Goal: Navigation & Orientation: Find specific page/section

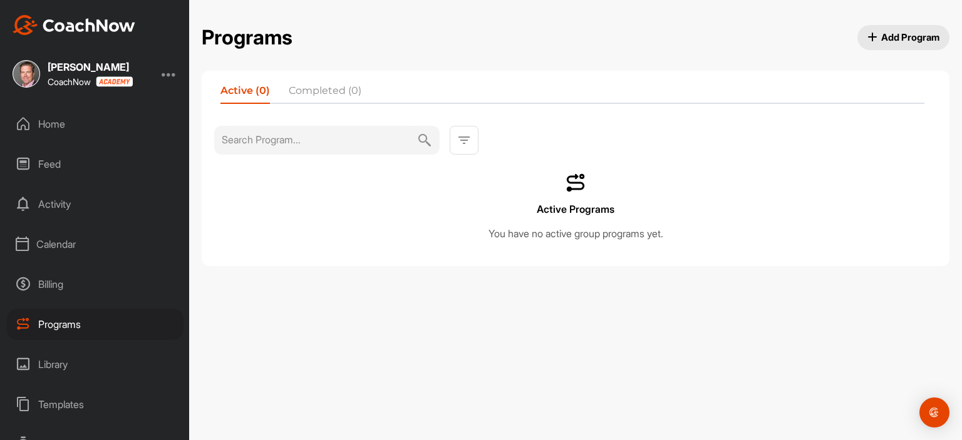
click at [75, 130] on div "Home" at bounding box center [95, 123] width 177 height 31
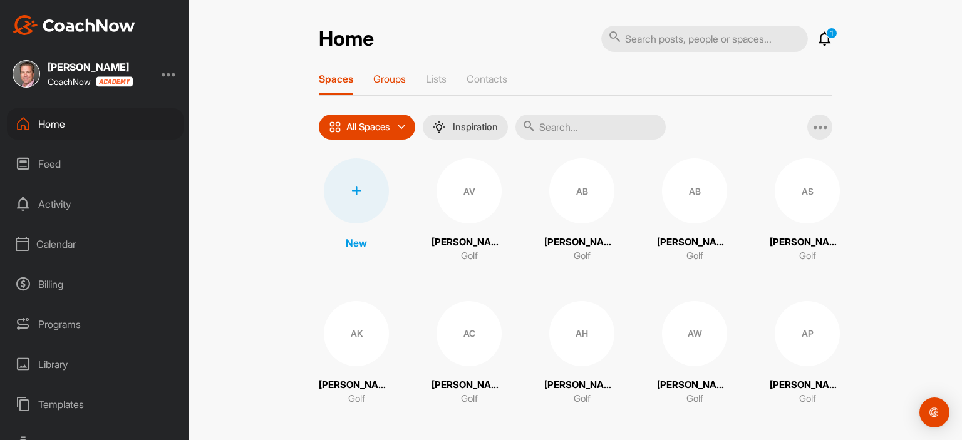
click at [398, 74] on p "Groups" at bounding box center [389, 79] width 33 height 13
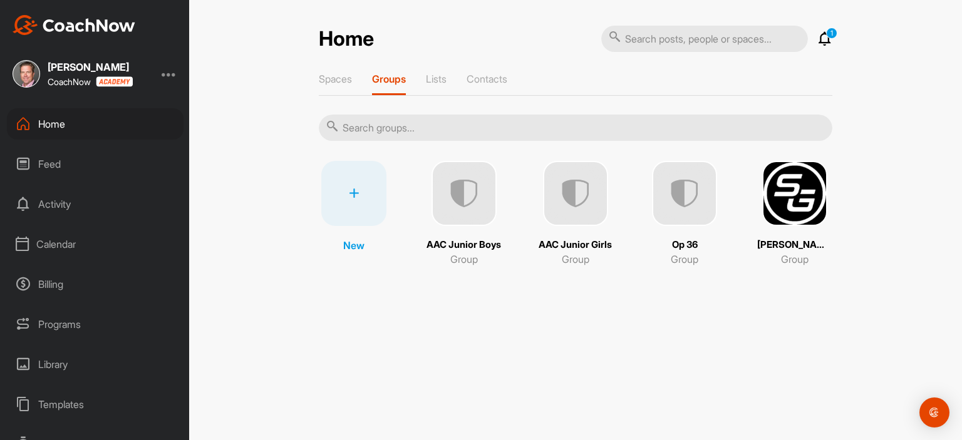
click at [70, 244] on div "Calendar" at bounding box center [95, 244] width 177 height 31
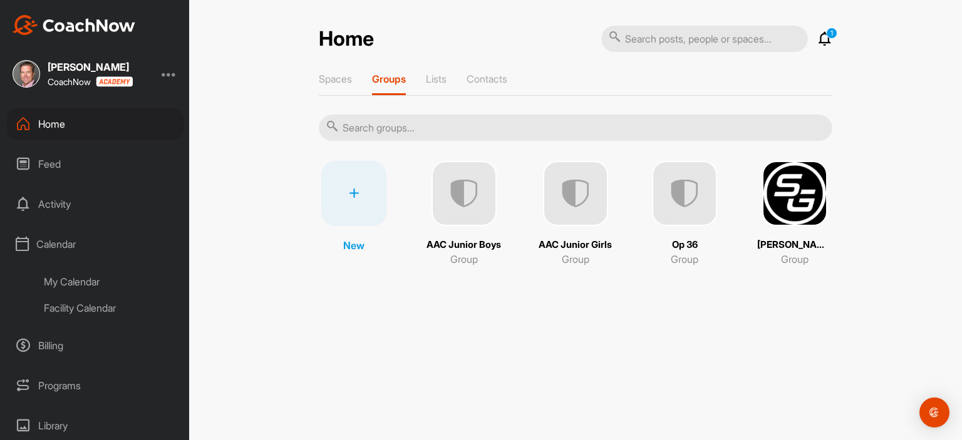
click at [96, 308] on div "Facility Calendar" at bounding box center [109, 308] width 148 height 26
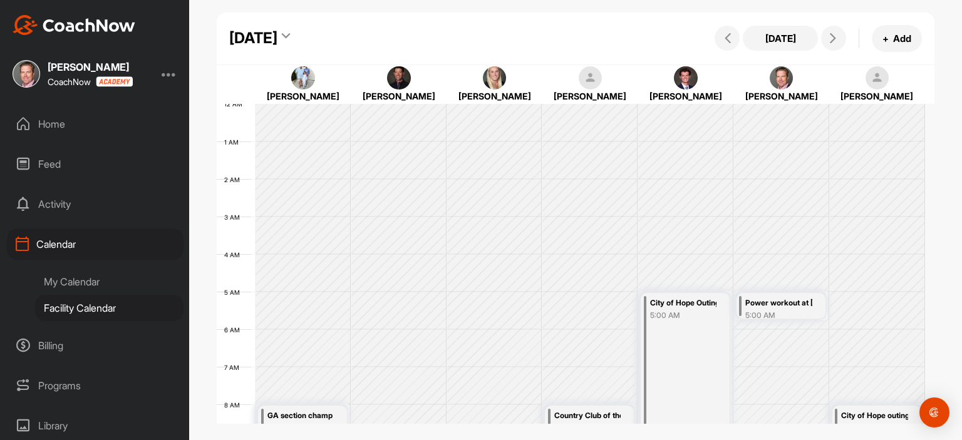
scroll to position [217, 0]
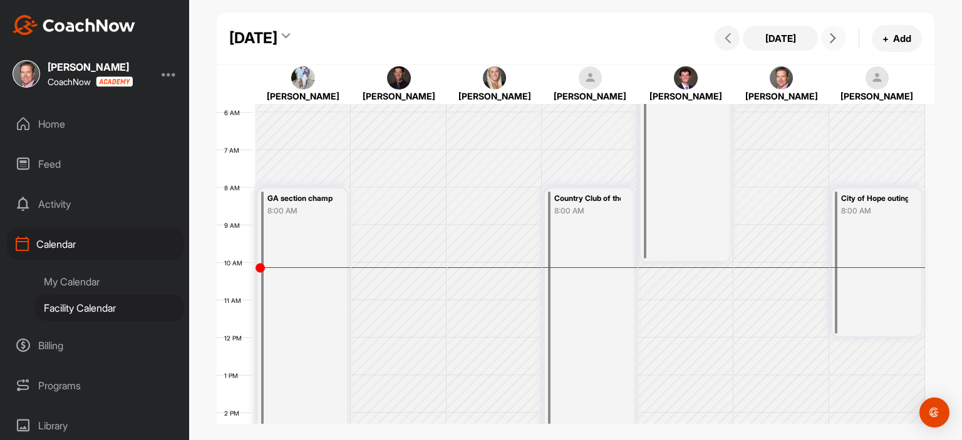
click at [828, 39] on icon at bounding box center [833, 38] width 10 height 10
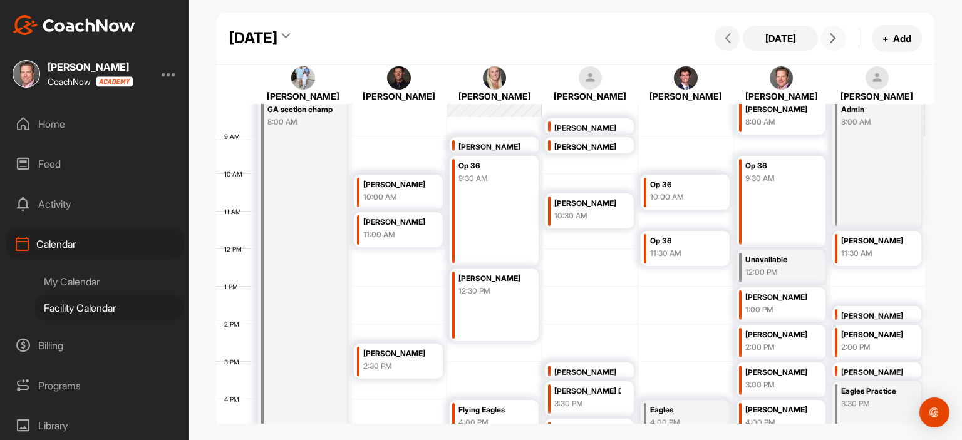
scroll to position [277, 0]
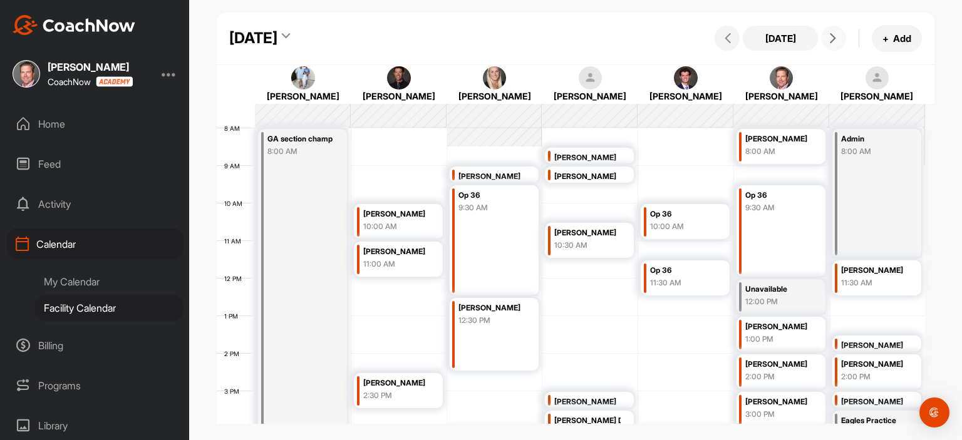
click at [837, 34] on icon at bounding box center [833, 38] width 10 height 10
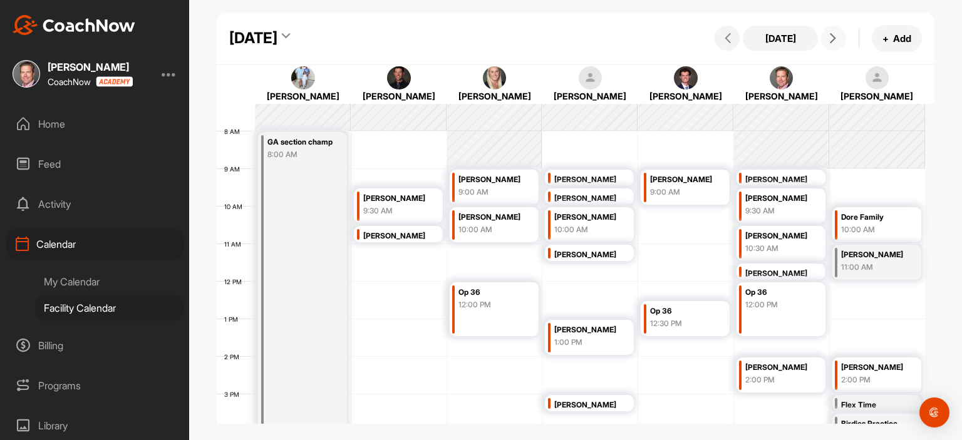
scroll to position [264, 0]
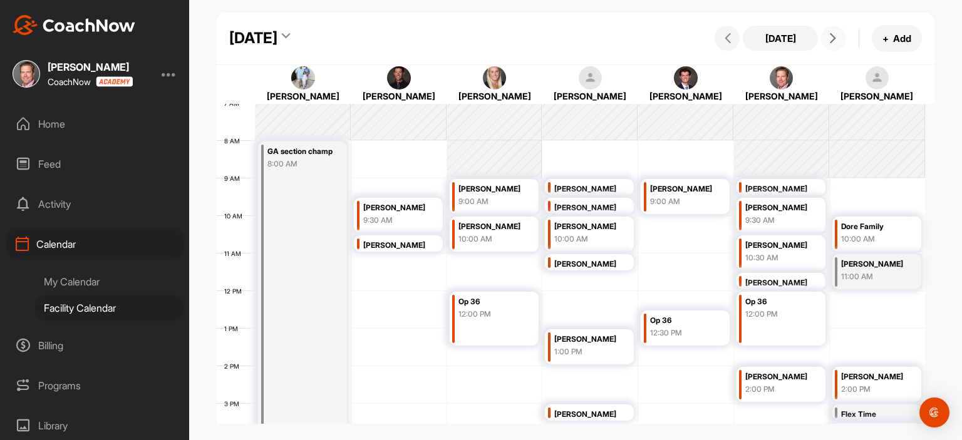
click at [831, 43] on icon at bounding box center [833, 38] width 10 height 10
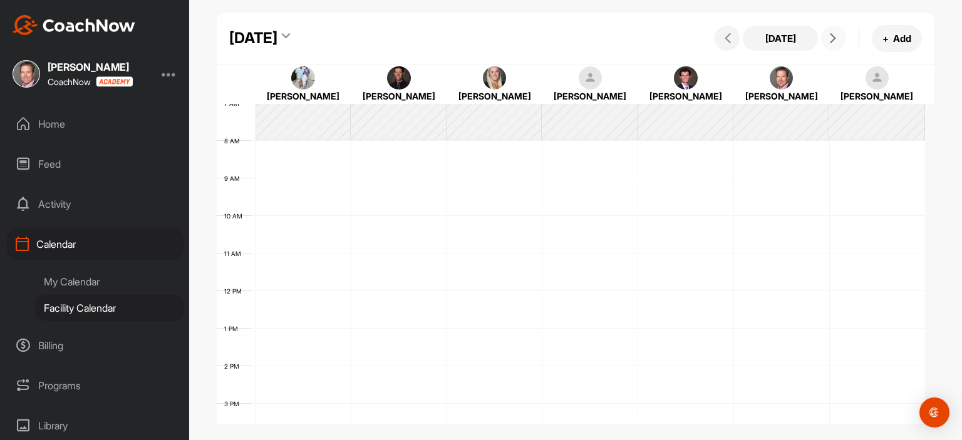
scroll to position [217, 0]
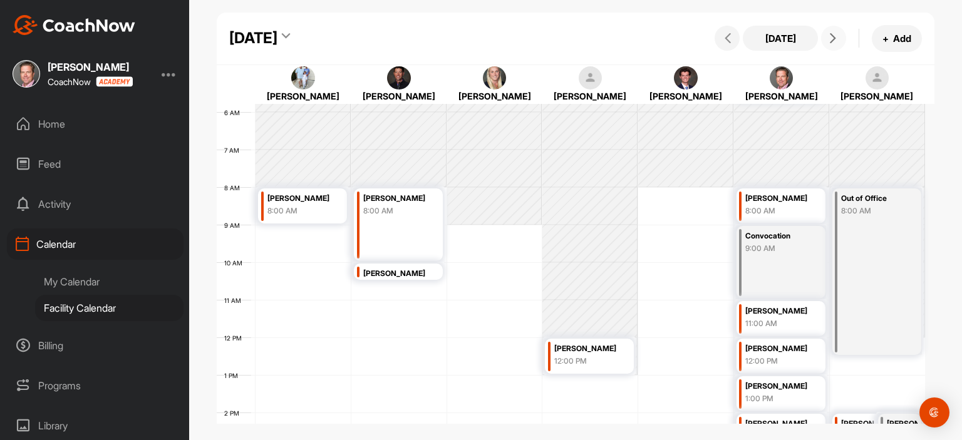
click at [831, 42] on icon at bounding box center [833, 38] width 10 height 10
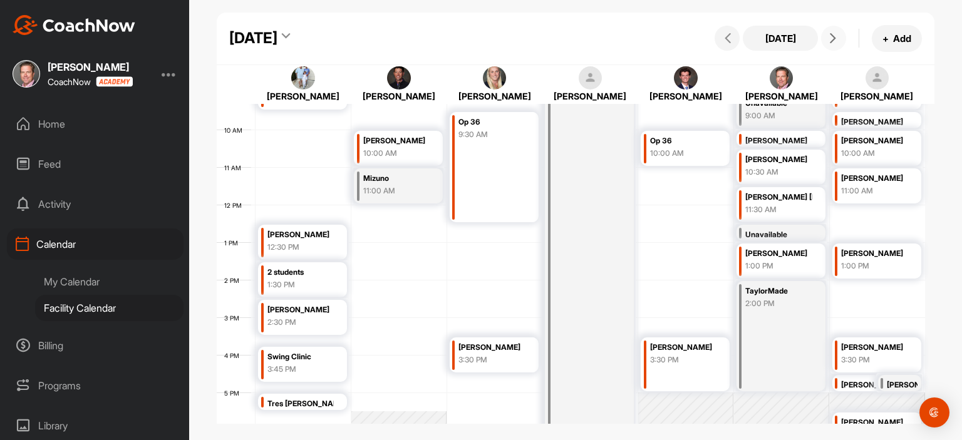
scroll to position [348, 0]
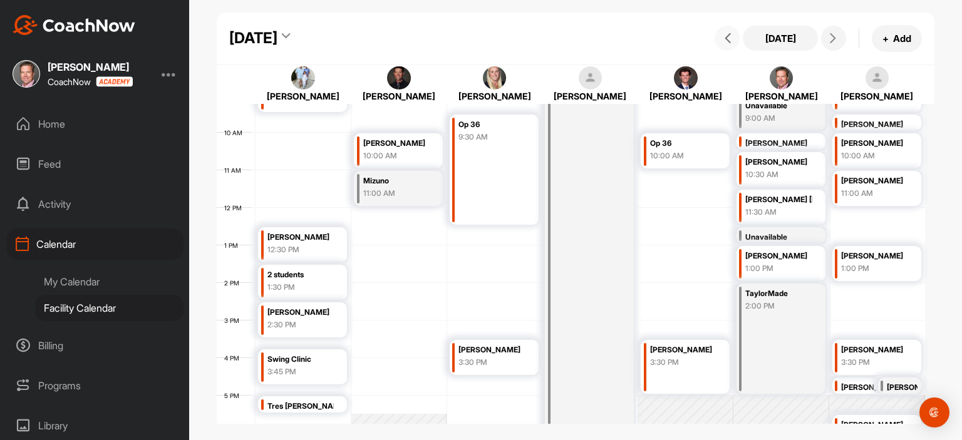
click at [728, 43] on icon at bounding box center [728, 38] width 10 height 10
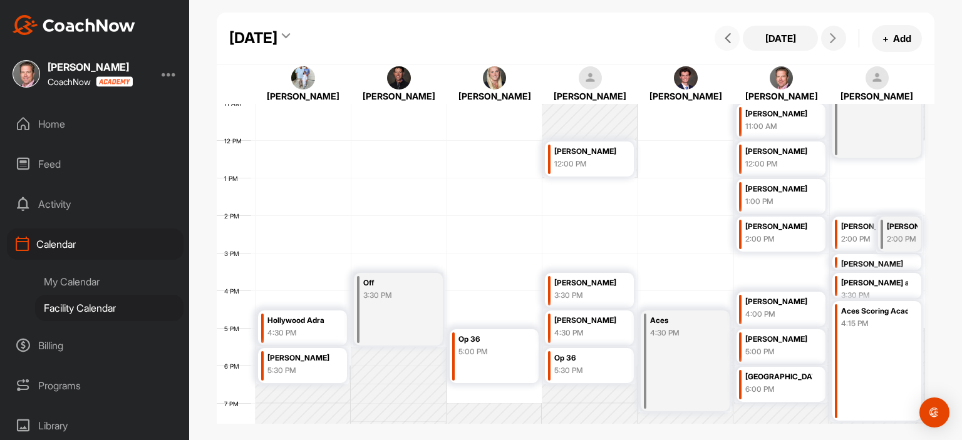
scroll to position [415, 0]
click at [830, 41] on icon at bounding box center [833, 38] width 10 height 10
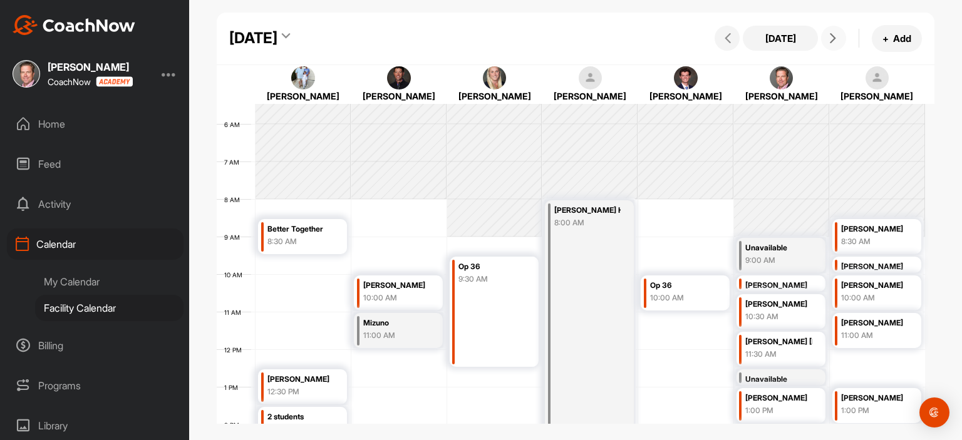
scroll to position [200, 0]
